Goal: Find contact information: Find contact information

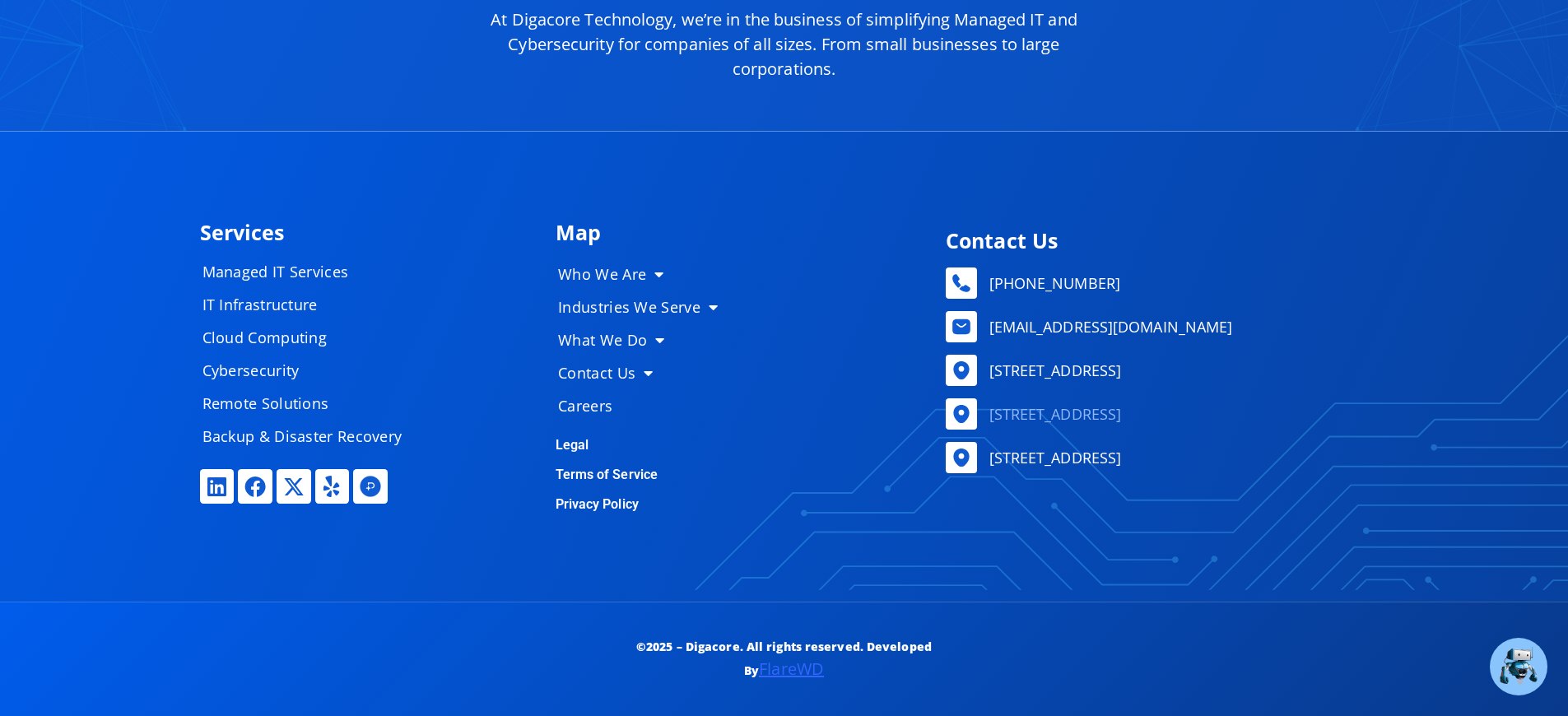
scroll to position [7909, 0]
